Goal: Transaction & Acquisition: Book appointment/travel/reservation

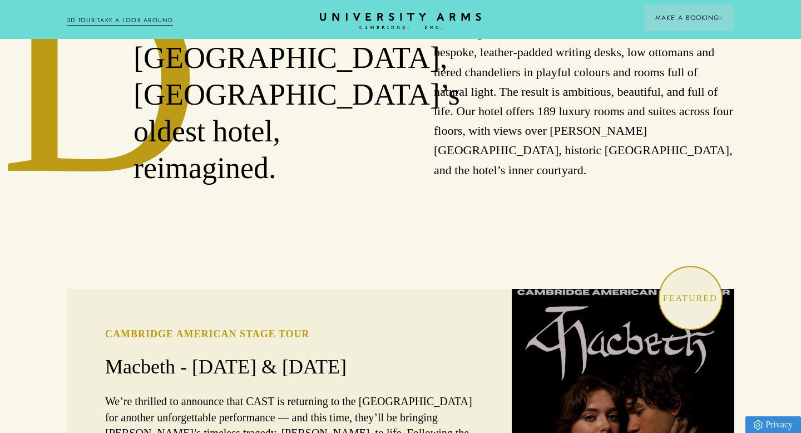
scroll to position [531, 0]
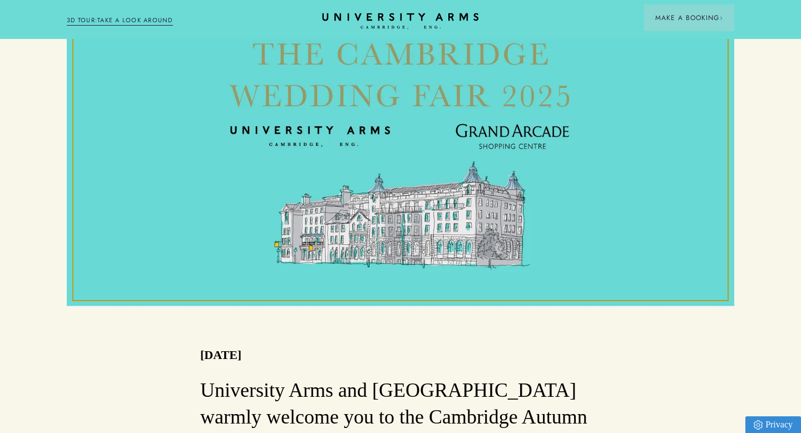
click at [368, 15] on icon "CAMBRIDGE’S LEADING LUXURY HOTEL SINCE [DATE]" at bounding box center [400, 21] width 156 height 17
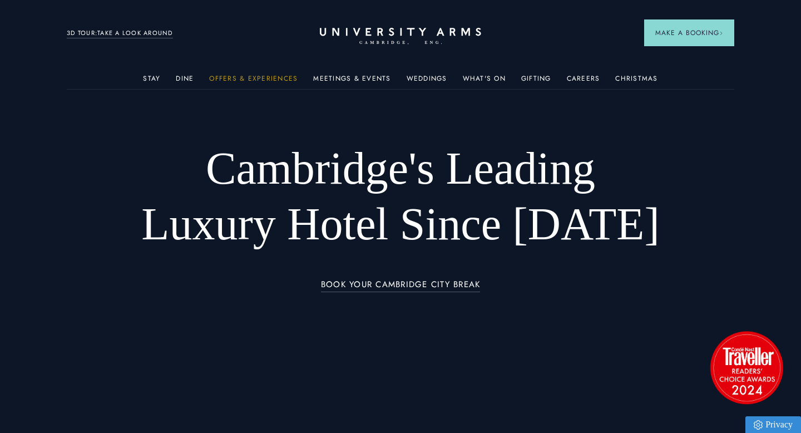
click at [223, 78] on link "Offers & Experiences" at bounding box center [253, 82] width 88 height 14
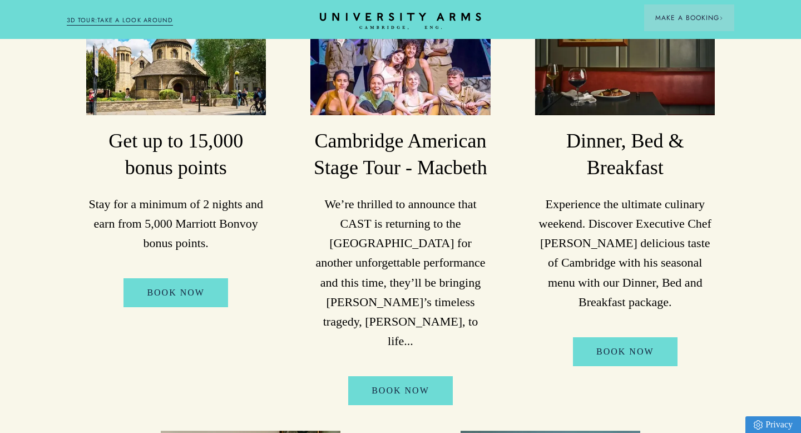
scroll to position [305, 0]
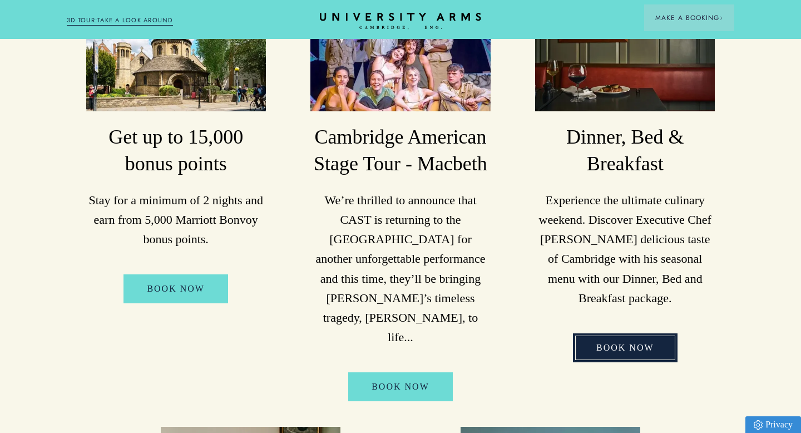
click at [621, 333] on link "Book Now" at bounding box center [625, 347] width 105 height 29
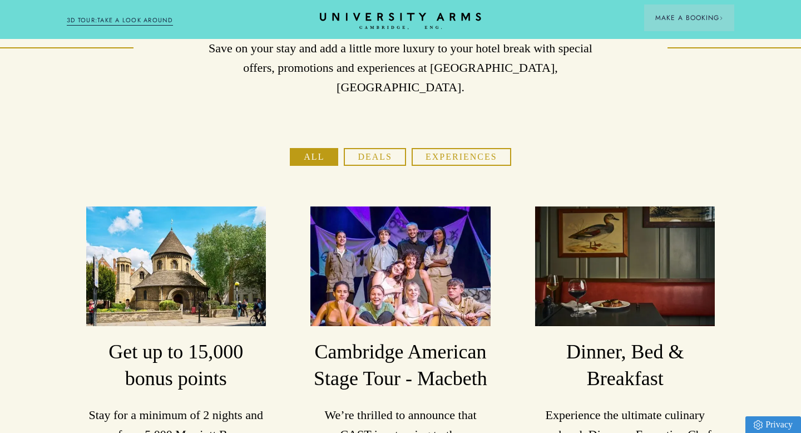
scroll to position [0, 0]
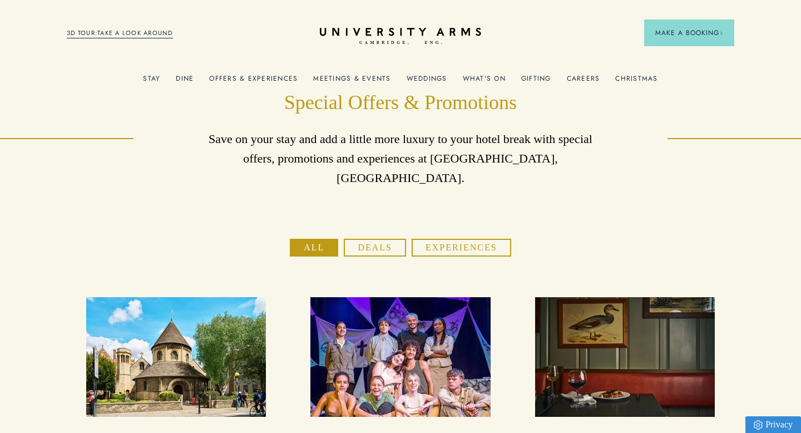
click at [447, 239] on button "Experiences" at bounding box center [462, 248] width 100 height 18
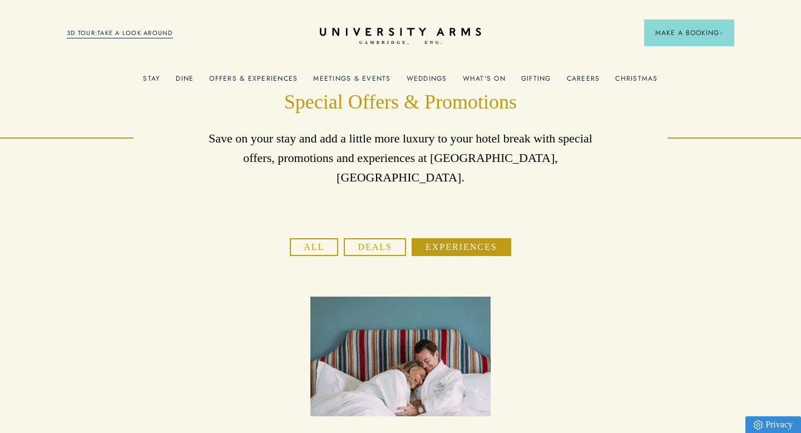
scroll to position [4, 0]
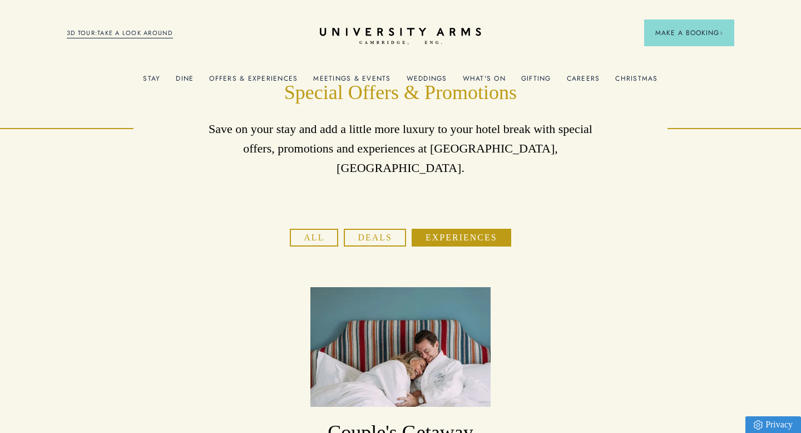
click at [241, 77] on link "Offers & Experiences" at bounding box center [253, 82] width 88 height 14
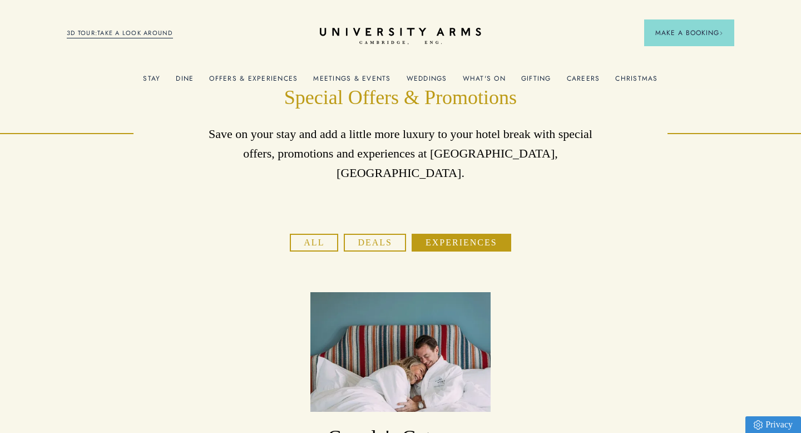
scroll to position [7, 0]
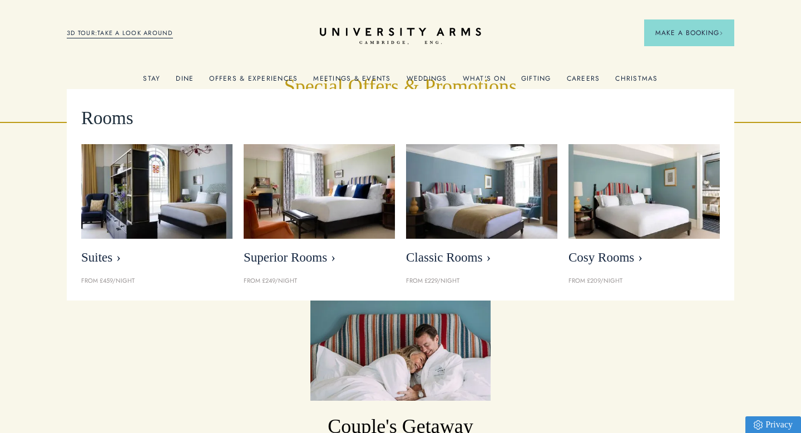
click at [160, 77] on link "Stay" at bounding box center [151, 82] width 17 height 14
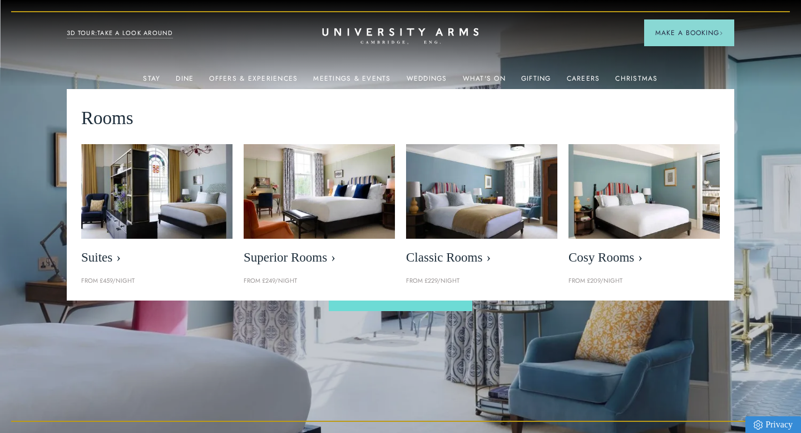
click at [379, 32] on icon at bounding box center [400, 32] width 156 height 8
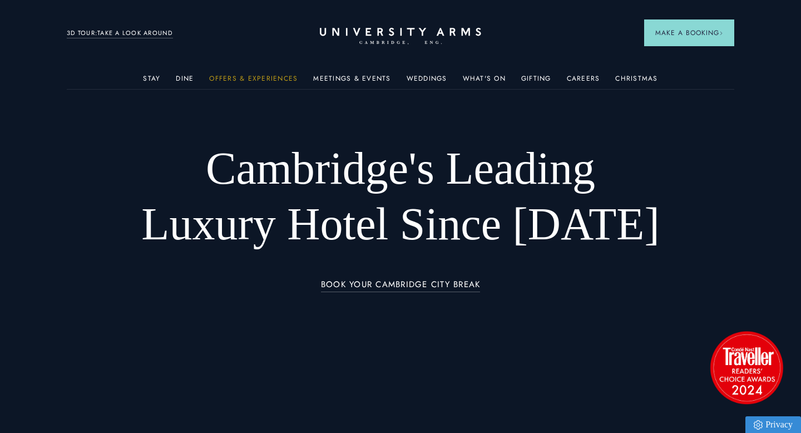
click at [269, 78] on link "Offers & Experiences" at bounding box center [253, 82] width 88 height 14
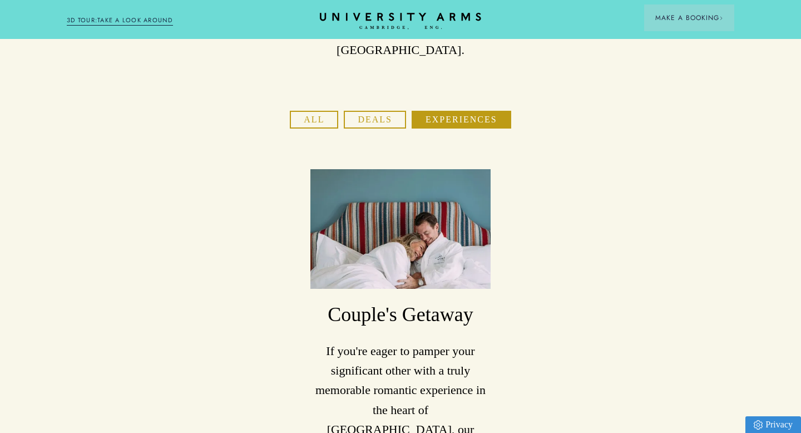
scroll to position [28, 0]
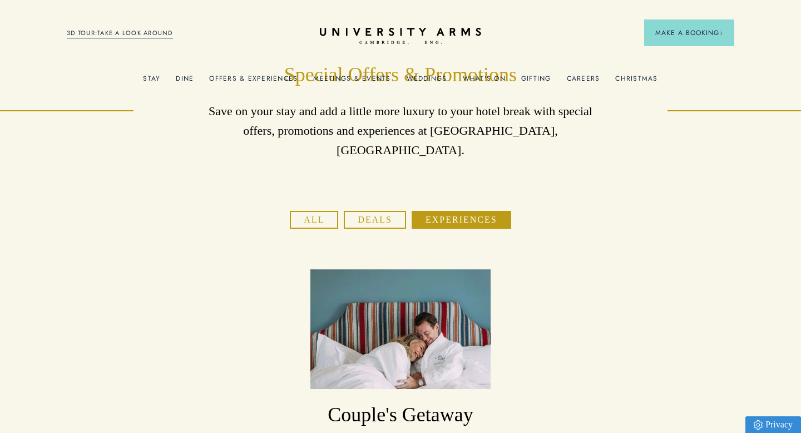
click at [377, 211] on button "Deals" at bounding box center [375, 220] width 62 height 18
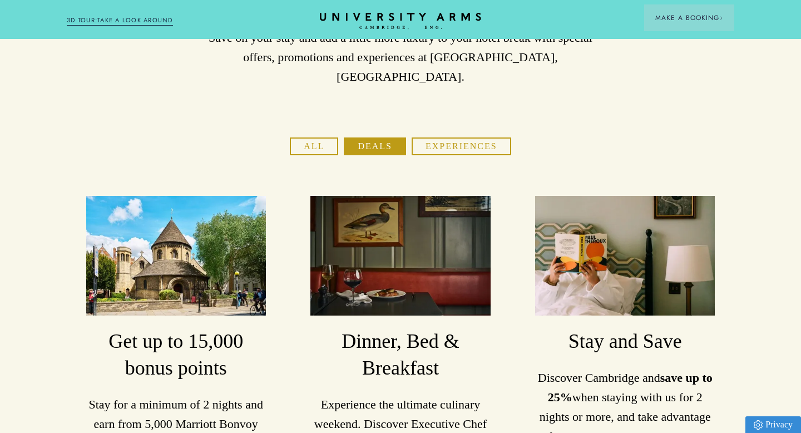
scroll to position [128, 0]
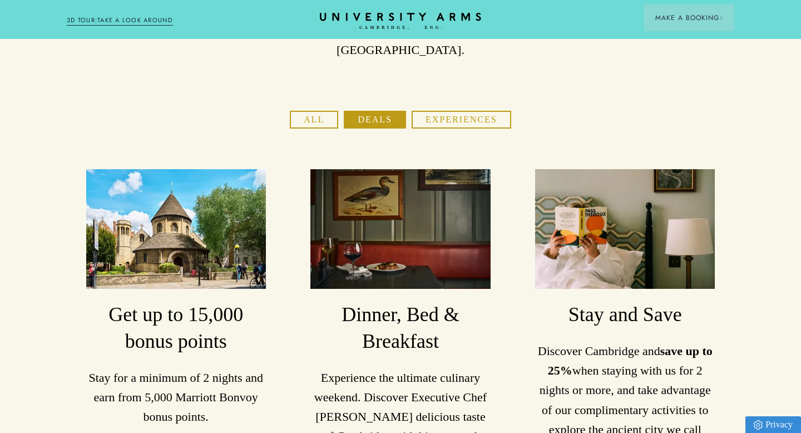
click at [424, 251] on img at bounding box center [400, 229] width 180 height 120
click at [404, 320] on h3 "Dinner, Bed & Breakfast" at bounding box center [400, 327] width 180 height 53
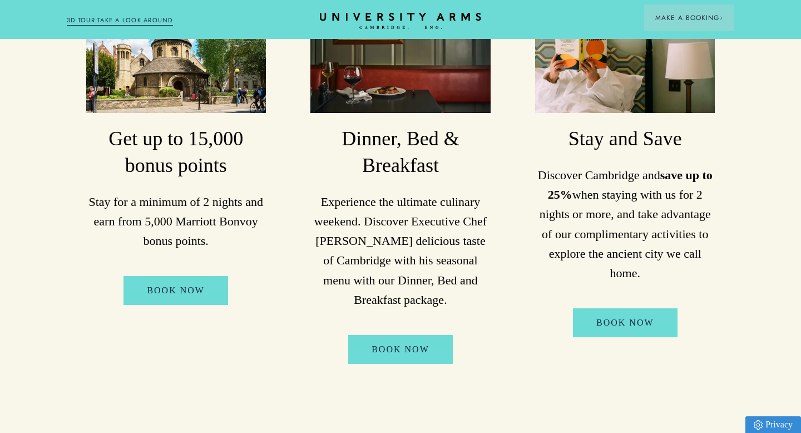
scroll to position [373, 0]
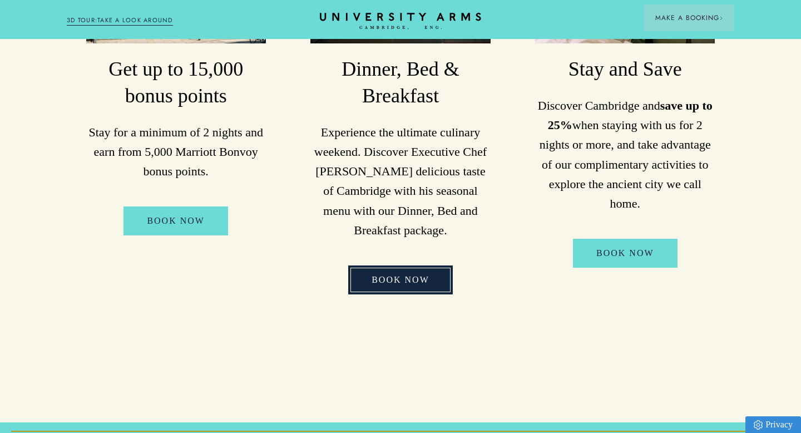
click at [404, 265] on link "Book Now" at bounding box center [400, 279] width 105 height 29
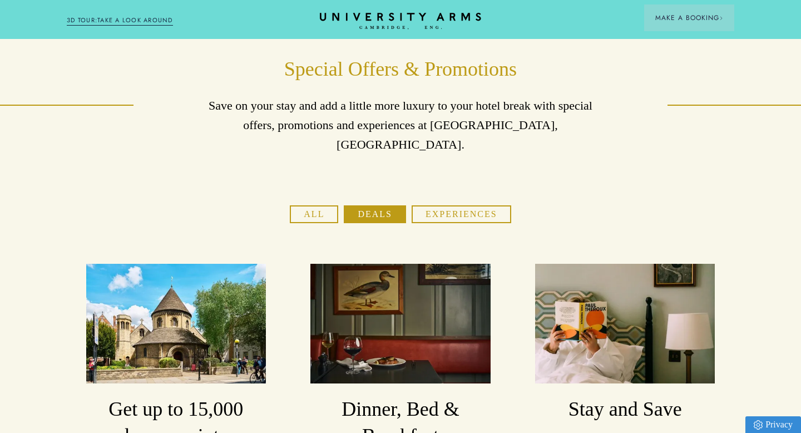
scroll to position [14, 0]
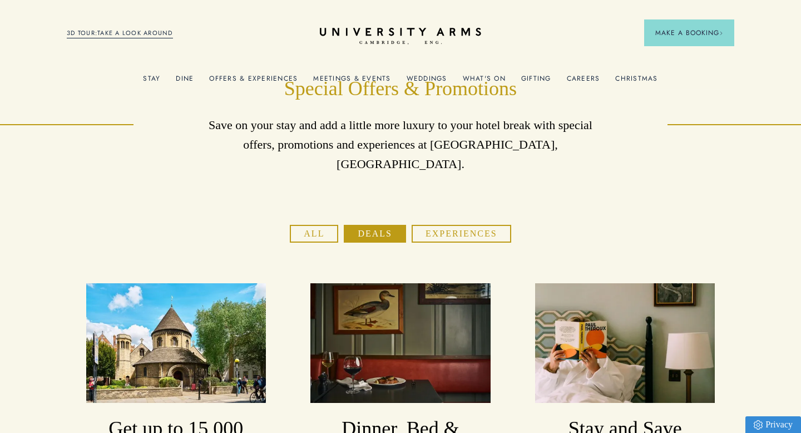
click at [323, 225] on button "All" at bounding box center [314, 234] width 48 height 18
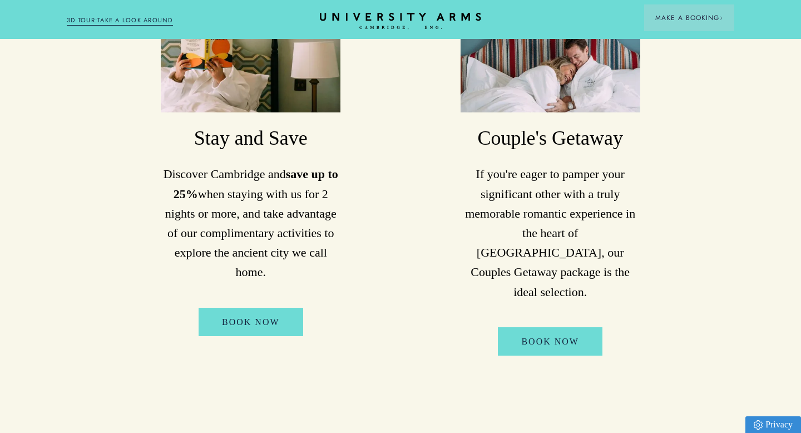
scroll to position [757, 0]
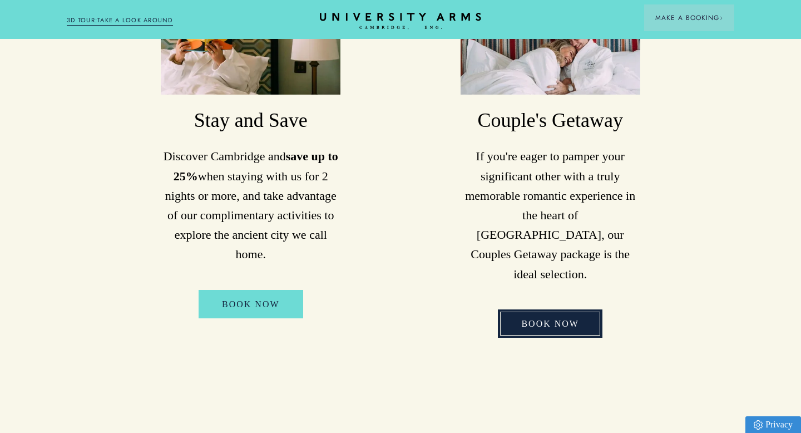
click at [550, 309] on link "Book Now" at bounding box center [550, 323] width 105 height 29
click at [376, 17] on icon "CAMBRIDGE’S LEADING LUXURY HOTEL SINCE [DATE]" at bounding box center [400, 21] width 156 height 17
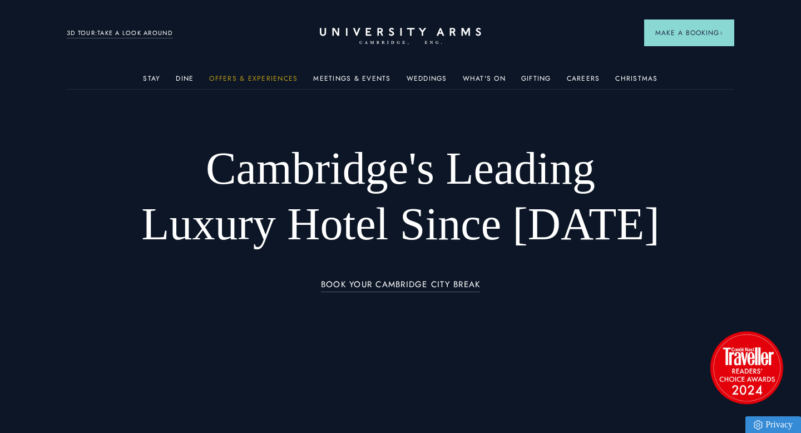
click at [230, 75] on link "Offers & Experiences" at bounding box center [253, 82] width 88 height 14
